Goal: Use online tool/utility: Utilize a website feature to perform a specific function

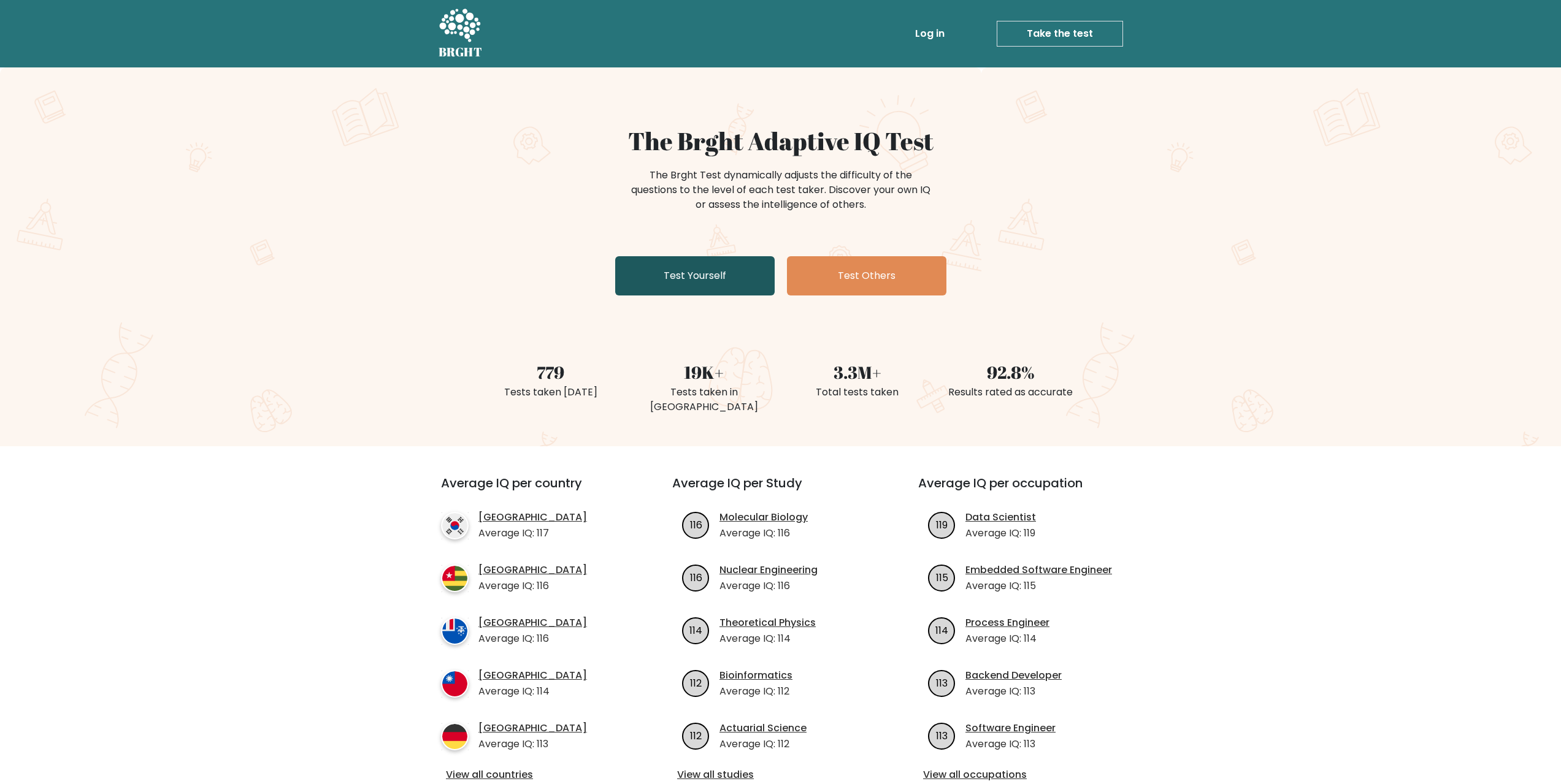
click at [669, 273] on link "Test Yourself" at bounding box center [695, 276] width 160 height 39
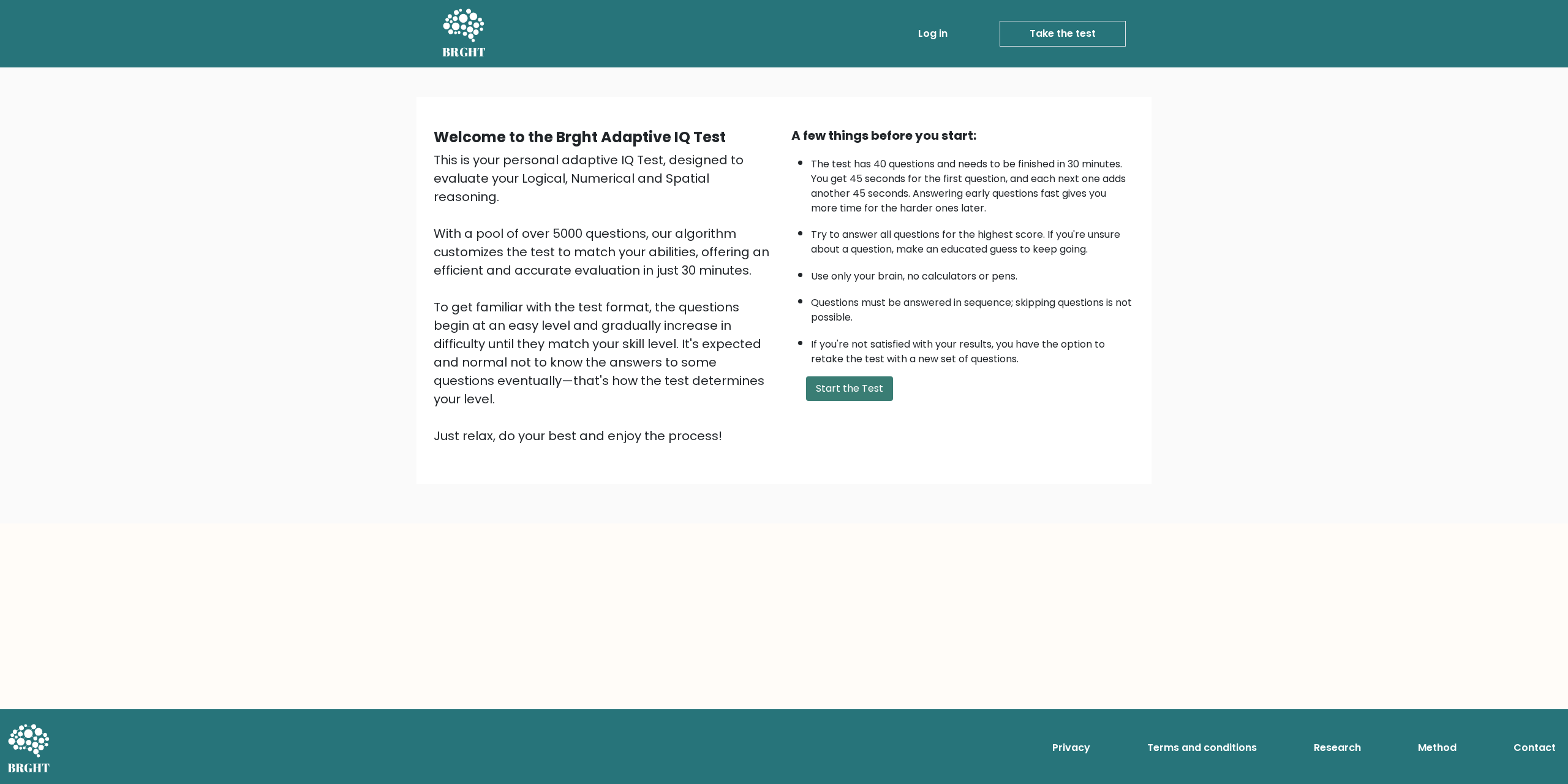
click at [819, 382] on button "Start the Test" at bounding box center [849, 389] width 87 height 24
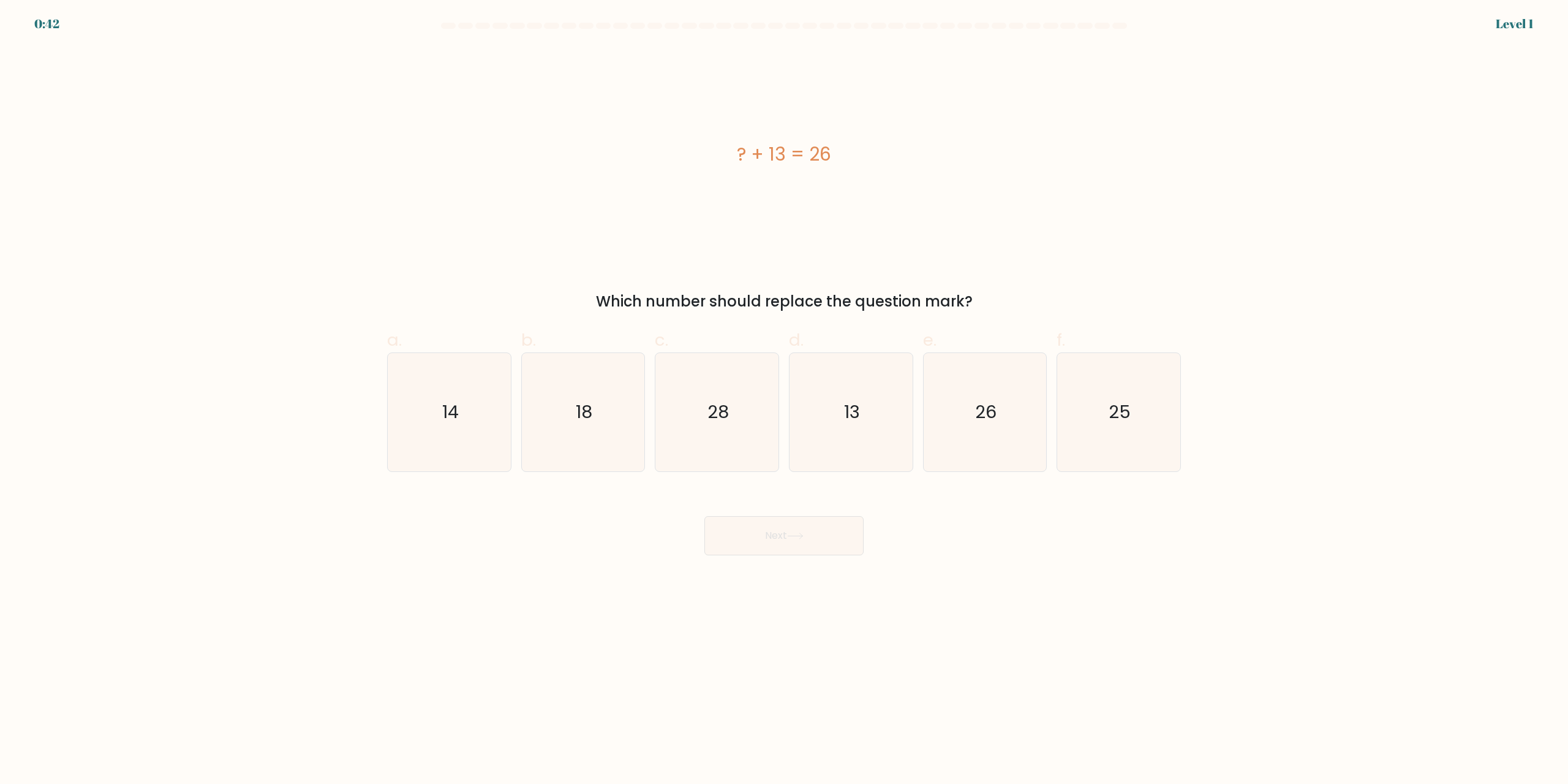
drag, startPoint x: 230, startPoint y: 292, endPoint x: 222, endPoint y: 317, distance: 26.2
click at [230, 296] on form "a." at bounding box center [784, 288] width 1568 height 532
click at [89, 564] on body "0:35 Level 1 a." at bounding box center [784, 392] width 1568 height 784
drag, startPoint x: 89, startPoint y: 564, endPoint x: 93, endPoint y: 552, distance: 12.6
click at [87, 564] on body "0:35 Level 1 a." at bounding box center [784, 392] width 1568 height 784
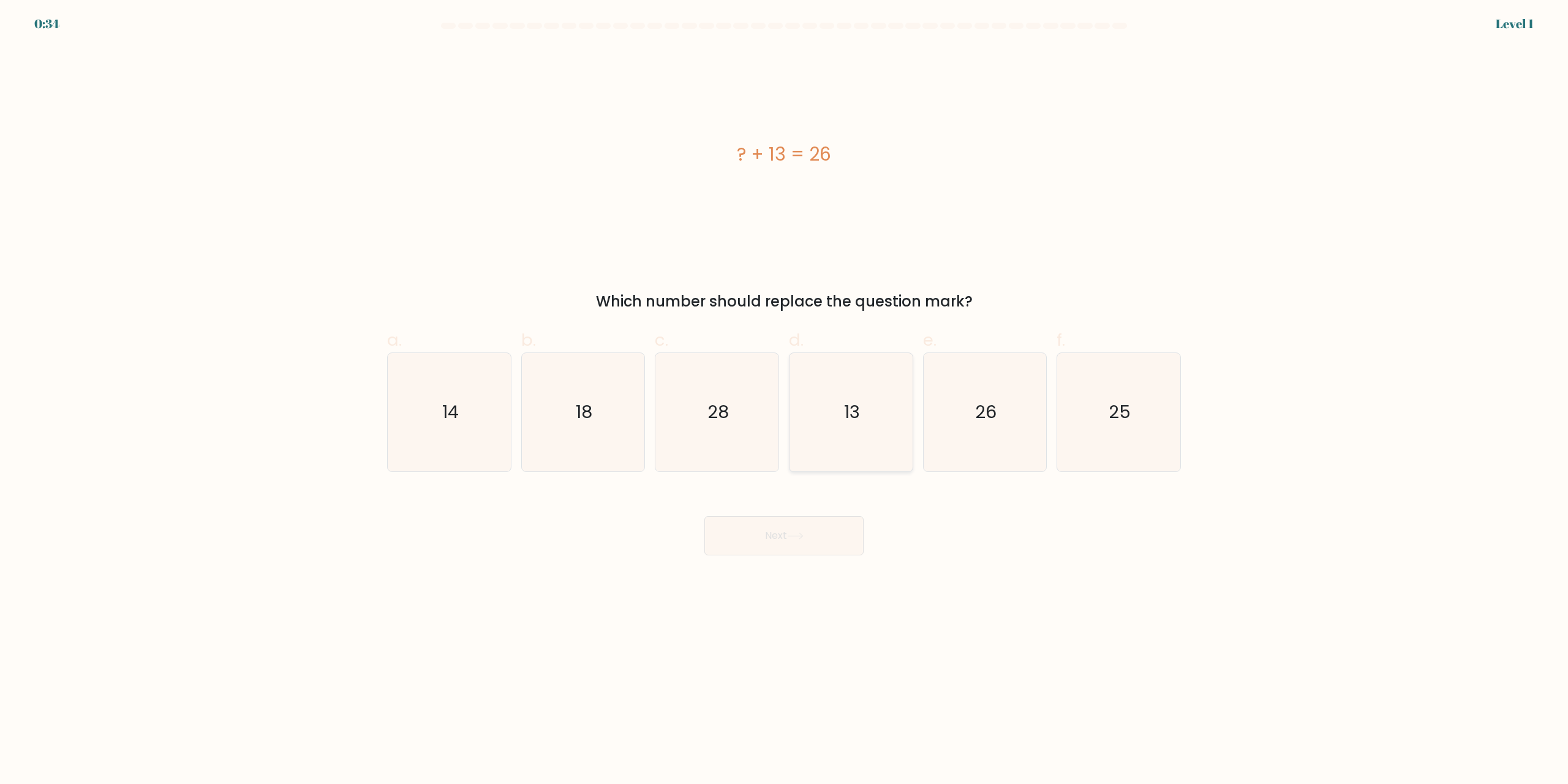
click at [856, 422] on text "13" at bounding box center [852, 412] width 16 height 24
click at [784, 400] on input "d. 13" at bounding box center [784, 396] width 1 height 8
radio input "true"
click at [814, 537] on button "Next" at bounding box center [784, 536] width 160 height 39
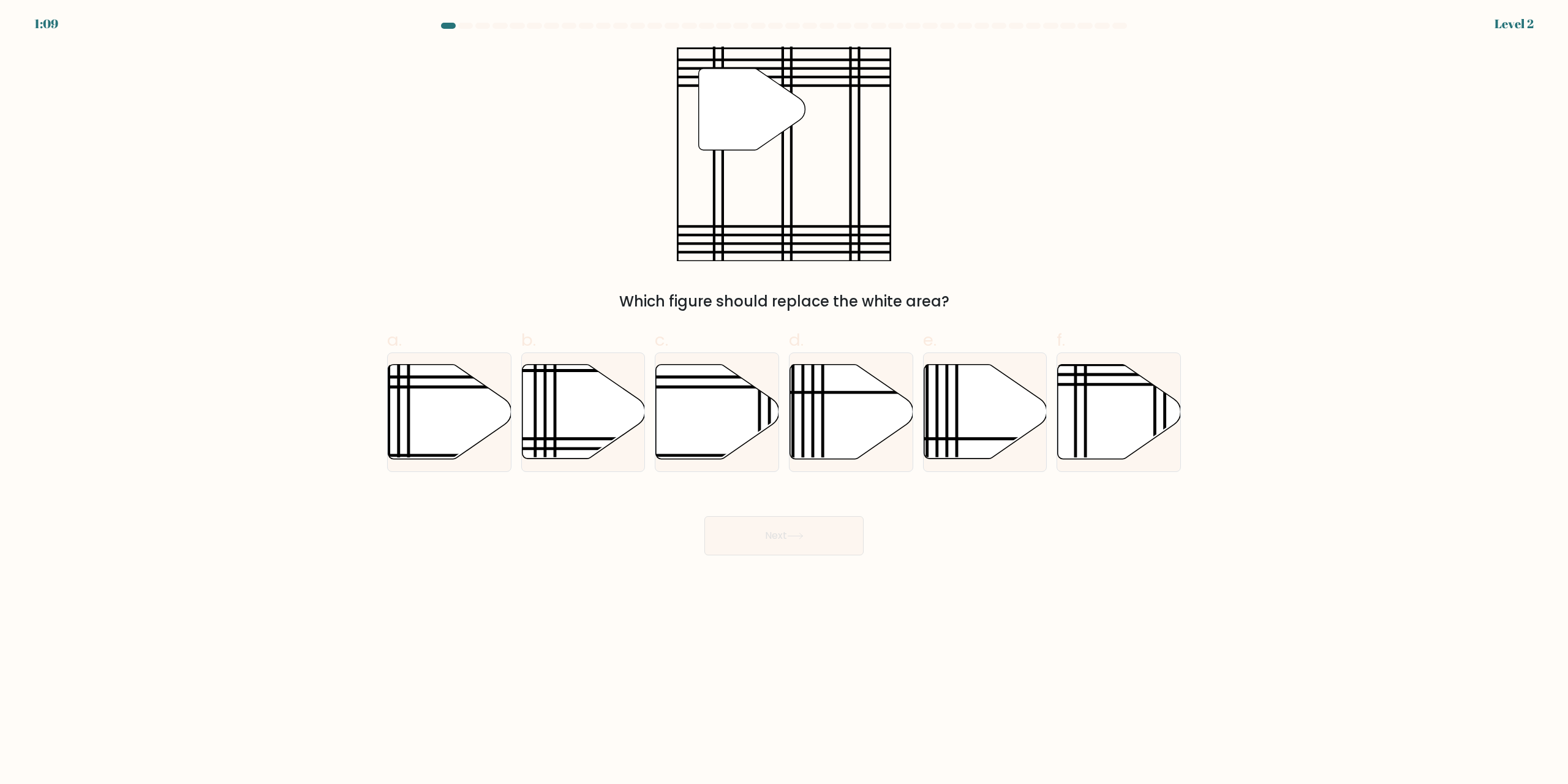
click at [647, 609] on body "1:09 Level 2" at bounding box center [784, 392] width 1568 height 784
click at [1115, 412] on icon at bounding box center [1119, 411] width 123 height 95
click at [784, 400] on input "f." at bounding box center [784, 396] width 1 height 8
radio input "true"
click at [757, 530] on button "Next" at bounding box center [784, 536] width 160 height 39
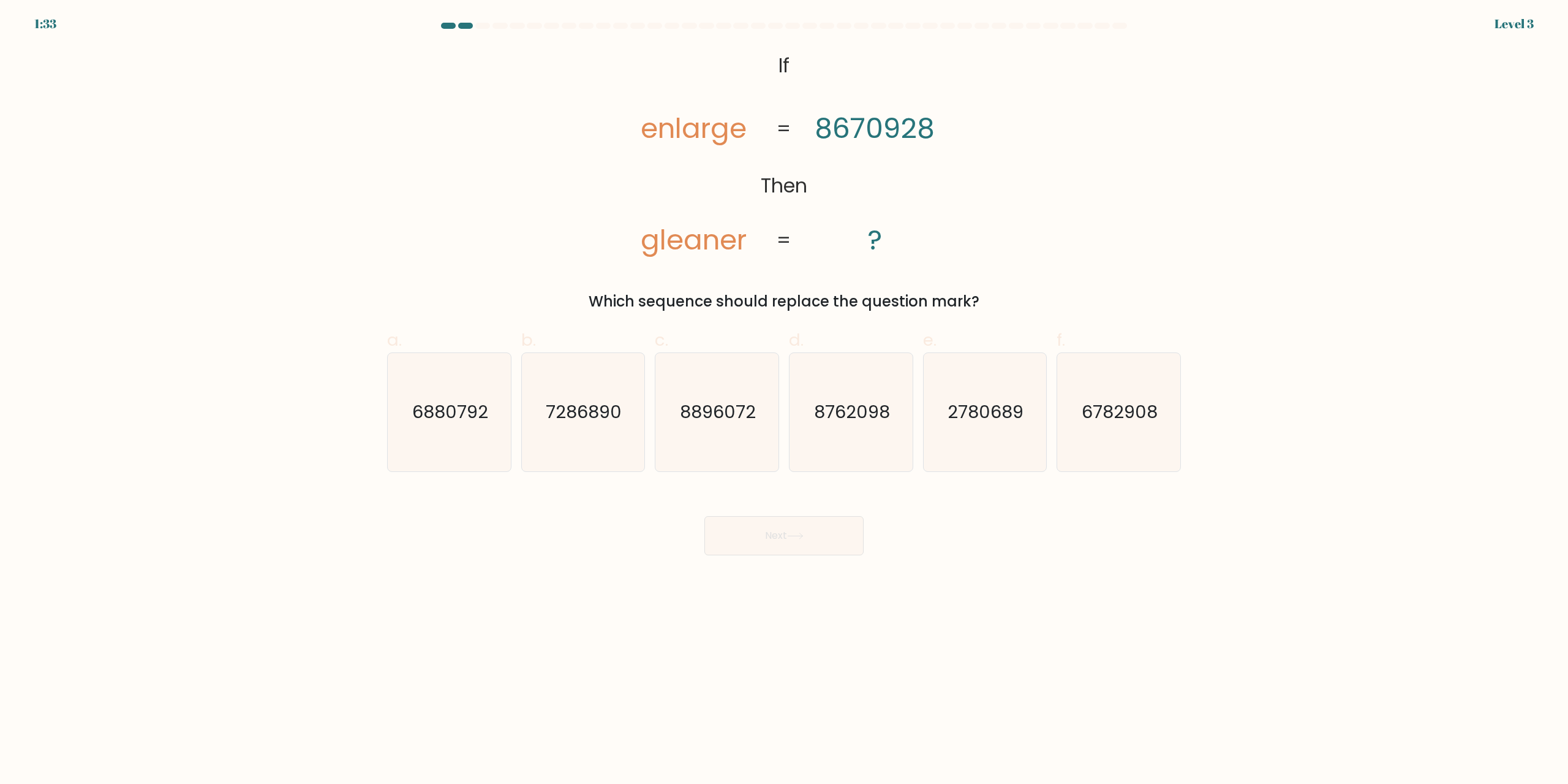
click at [443, 133] on div "@import url('https://fonts.googleapis.com/css?family=Abril+Fatface:400,100,100i…" at bounding box center [784, 179] width 809 height 266
click at [567, 157] on div "@import url('https://fonts.googleapis.com/css?family=Abril+Fatface:400,100,100i…" at bounding box center [784, 179] width 809 height 266
drag, startPoint x: 695, startPoint y: 177, endPoint x: 740, endPoint y: 183, distance: 45.4
click at [694, 177] on icon "@import url('https://fonts.googleapis.com/css?family=Abril+Fatface:400,100,100i…" at bounding box center [784, 154] width 348 height 215
drag, startPoint x: 827, startPoint y: 183, endPoint x: 808, endPoint y: 182, distance: 19.0
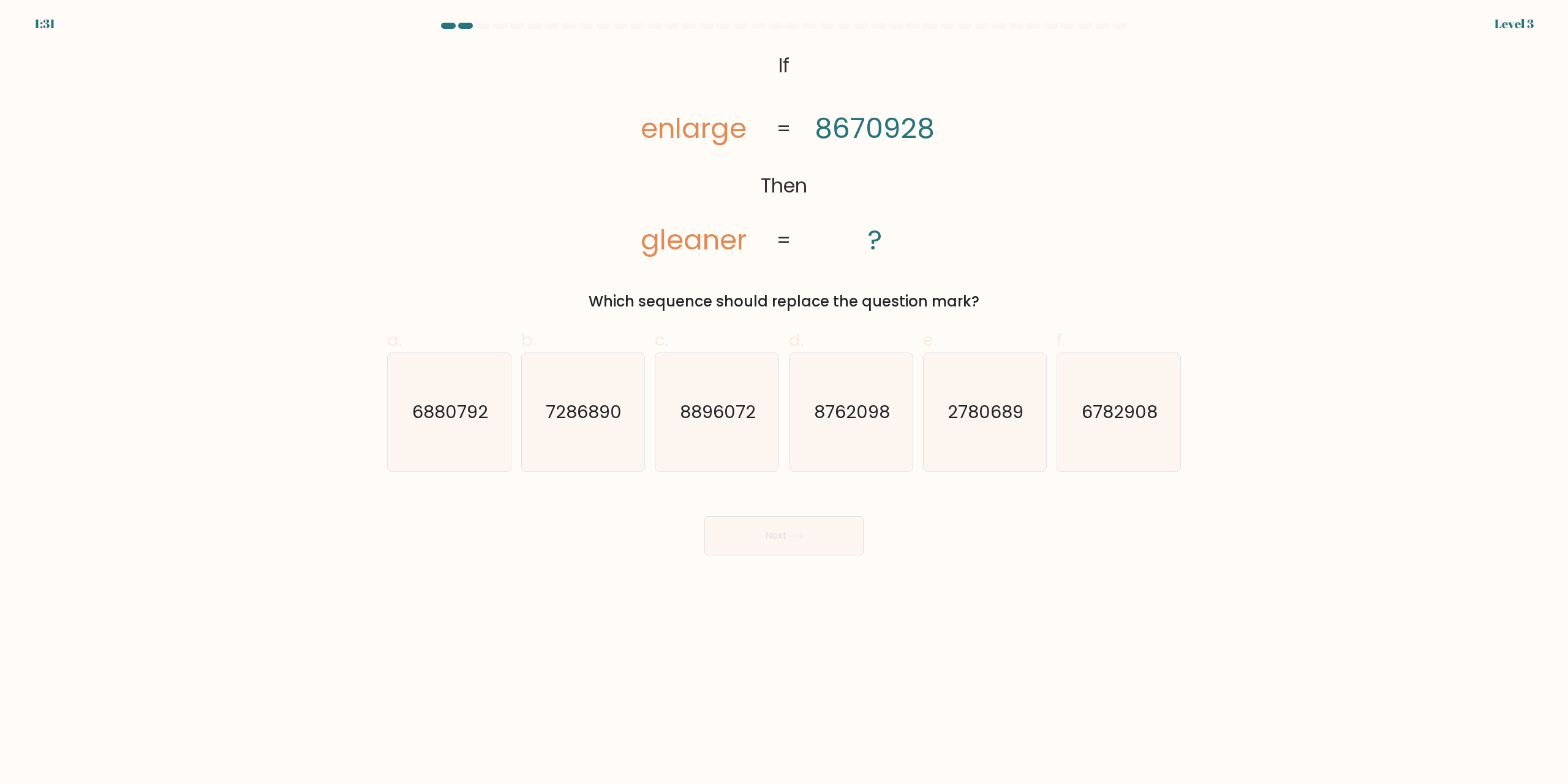
click at [826, 183] on icon "@import url('https://fonts.googleapis.com/css?family=Abril+Fatface:400,100,100i…" at bounding box center [784, 154] width 348 height 215
drag, startPoint x: 756, startPoint y: 182, endPoint x: 670, endPoint y: 185, distance: 86.1
click at [726, 179] on icon "@import url('https://fonts.googleapis.com/css?family=Abril+Fatface:400,100,100i…" at bounding box center [784, 154] width 348 height 215
click at [287, 200] on form "If ?" at bounding box center [784, 288] width 1568 height 532
drag, startPoint x: 685, startPoint y: 679, endPoint x: 887, endPoint y: 680, distance: 202.0
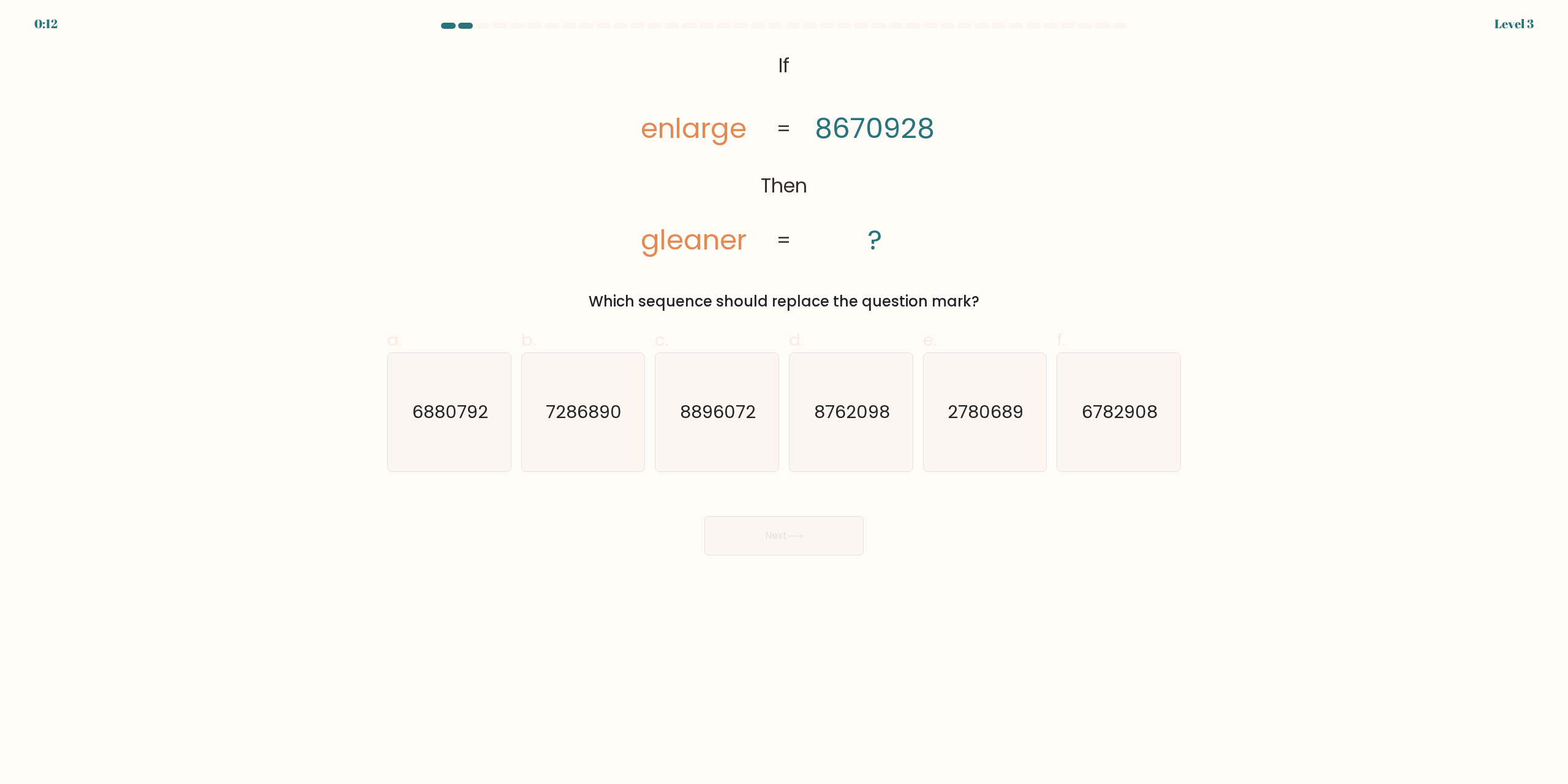
click at [681, 681] on body "0:12 Level 3 If" at bounding box center [784, 392] width 1568 height 784
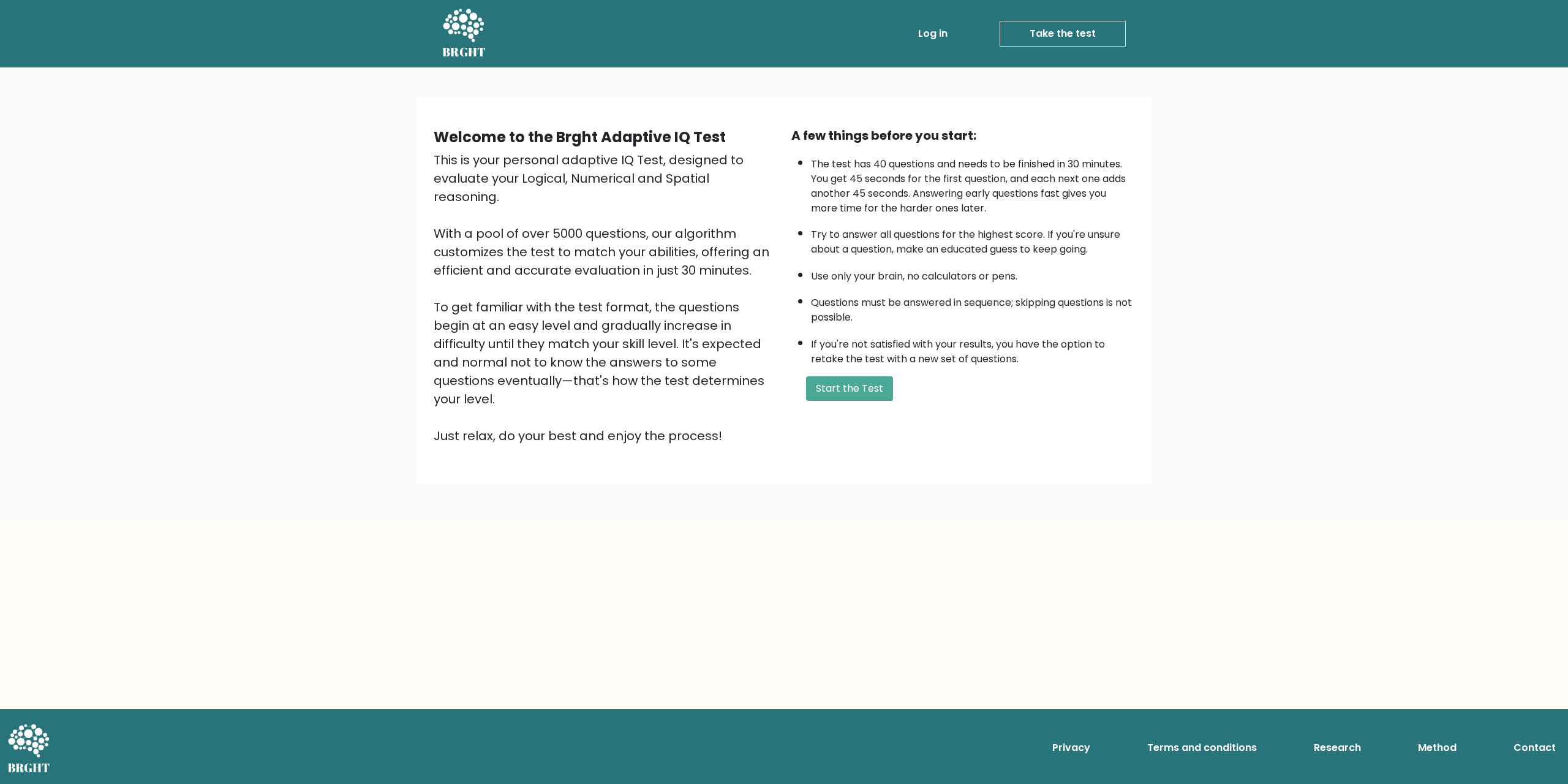
click at [316, 430] on div "Welcome to the Brght Adaptive IQ Test This is your personal adaptive IQ Test, d…" at bounding box center [784, 296] width 1568 height 456
click at [825, 384] on button "Start the Test" at bounding box center [849, 389] width 87 height 24
drag, startPoint x: 244, startPoint y: 290, endPoint x: 234, endPoint y: 289, distance: 10.0
click at [234, 289] on div "Welcome to the Brght Adaptive IQ Test This is your personal adaptive IQ Test, d…" at bounding box center [784, 296] width 1568 height 456
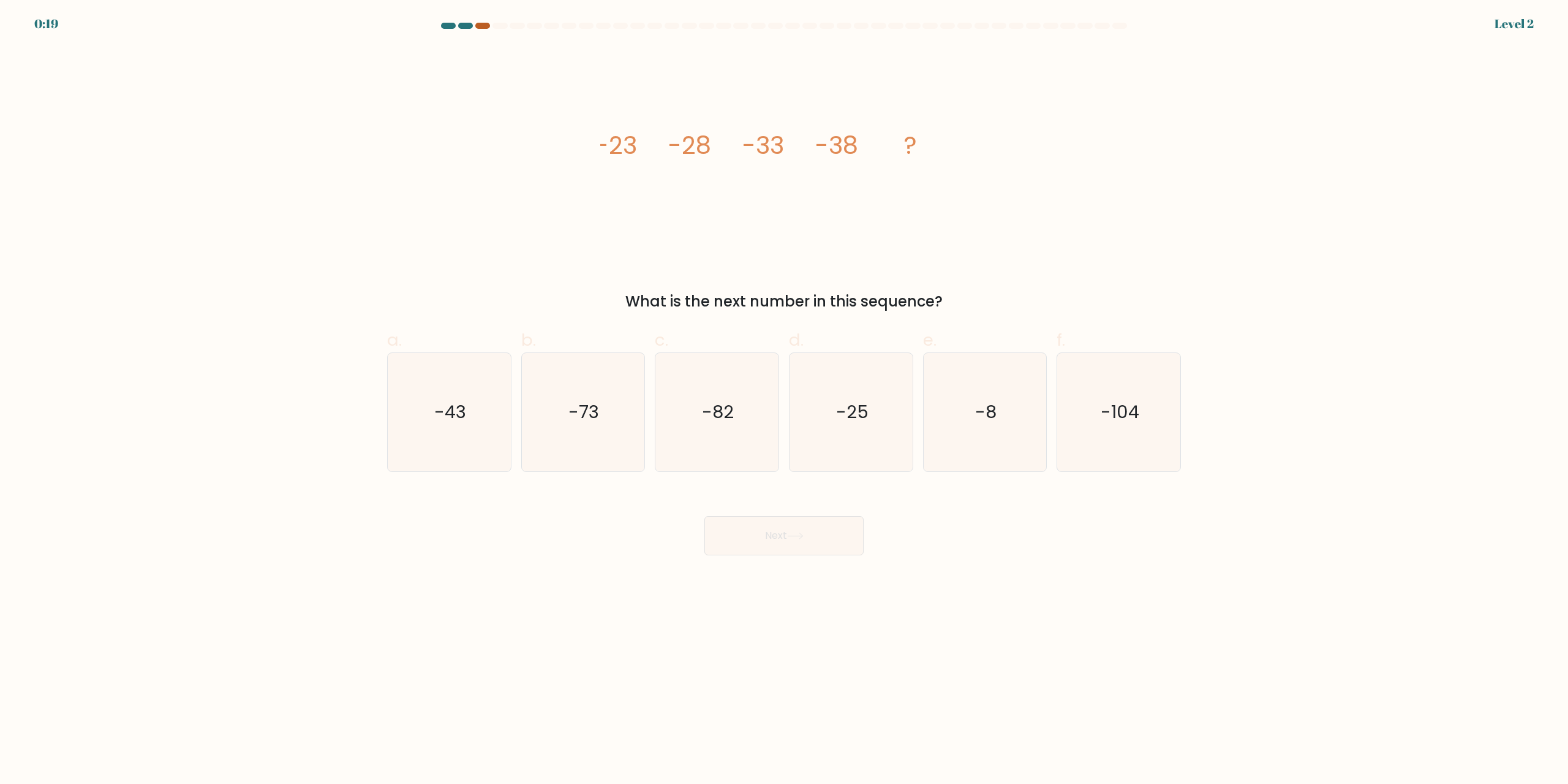
click at [484, 26] on div at bounding box center [483, 25] width 15 height 7
drag, startPoint x: 480, startPoint y: 23, endPoint x: 464, endPoint y: 23, distance: 16.0
click at [480, 23] on div at bounding box center [483, 25] width 15 height 7
click at [461, 24] on div at bounding box center [465, 25] width 15 height 7
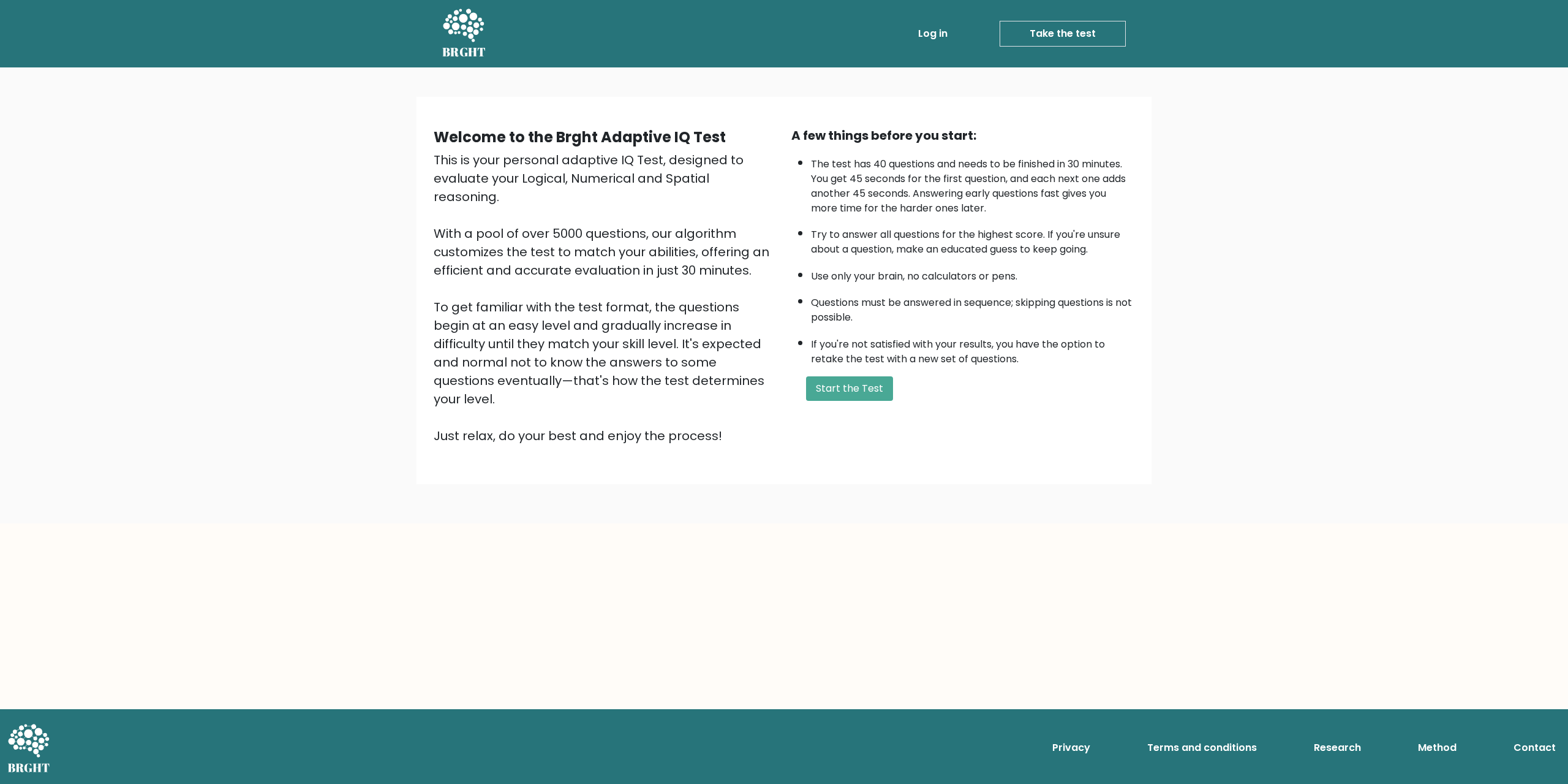
click at [204, 301] on div "Welcome to the Brght Adaptive IQ Test This is your personal adaptive IQ Test, d…" at bounding box center [784, 296] width 1568 height 456
